Goal: Navigation & Orientation: Find specific page/section

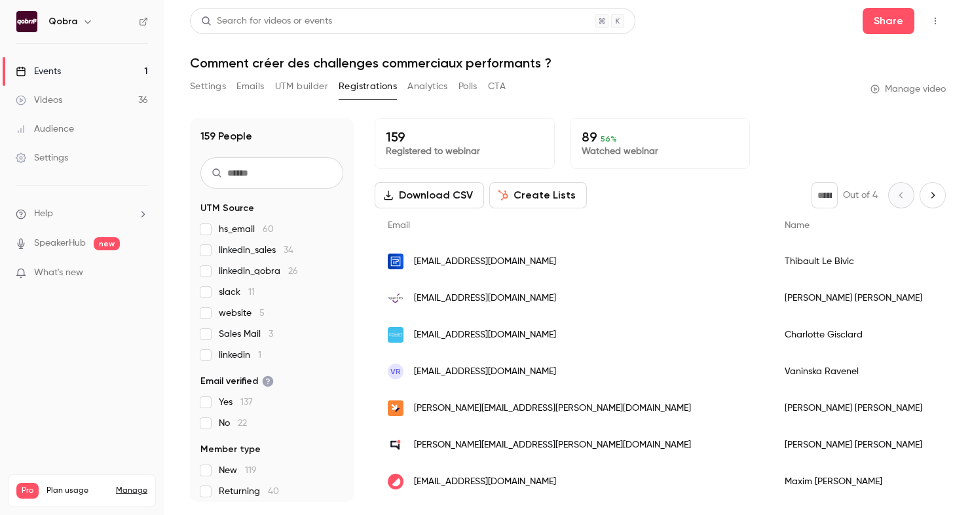
click at [68, 65] on link "Events 1" at bounding box center [82, 71] width 164 height 29
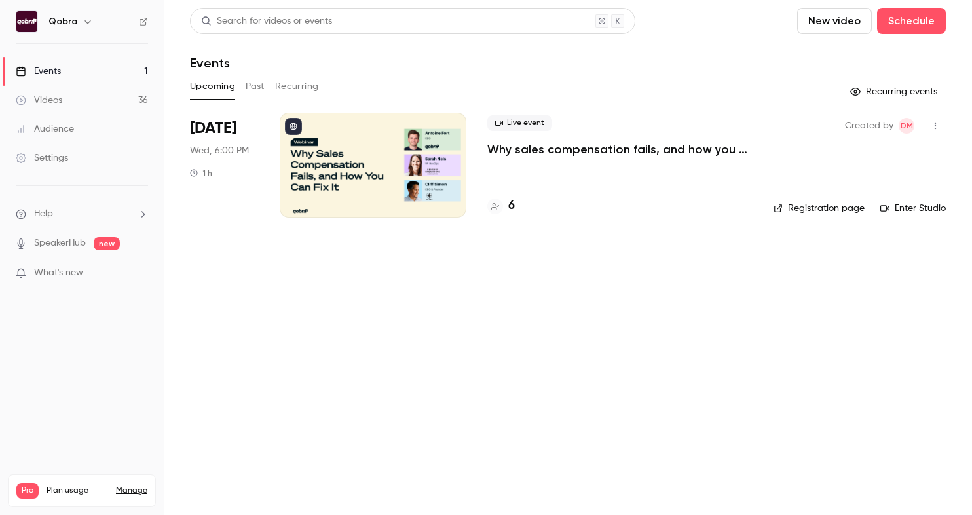
click at [509, 200] on h4 "6" at bounding box center [511, 206] width 7 height 18
